Goal: Find contact information: Find contact information

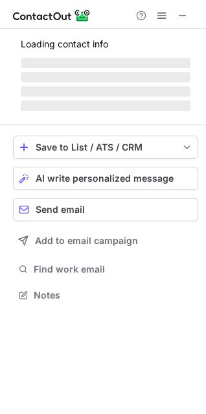
scroll to position [293, 206]
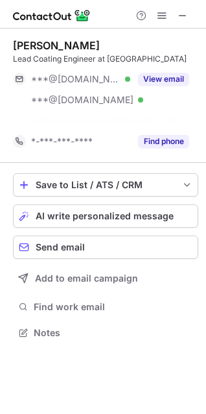
scroll to position [6, 6]
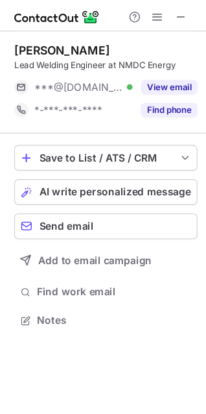
scroll to position [282, 206]
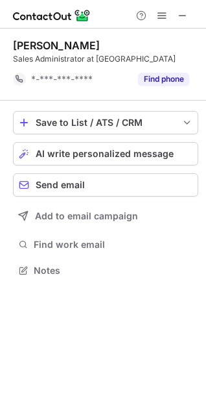
scroll to position [6, 6]
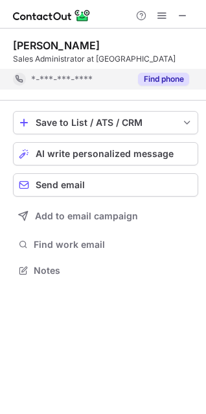
click at [167, 79] on button "Find phone" at bounding box center [163, 79] width 51 height 13
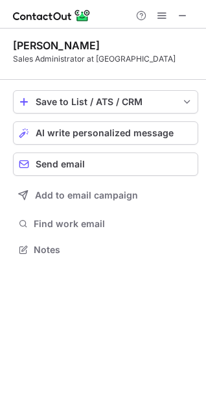
scroll to position [240, 206]
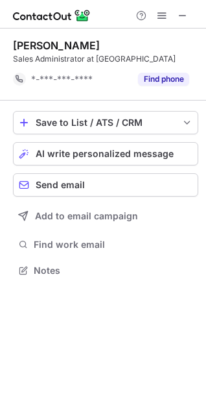
scroll to position [6, 6]
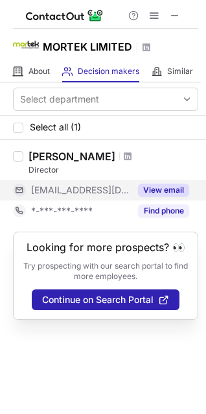
click at [171, 190] on button "View email" at bounding box center [163, 190] width 51 height 13
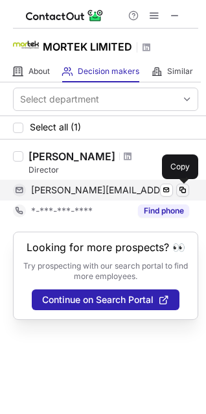
click at [181, 193] on span at bounding box center [183, 190] width 10 height 10
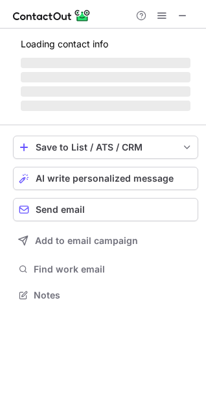
scroll to position [6, 6]
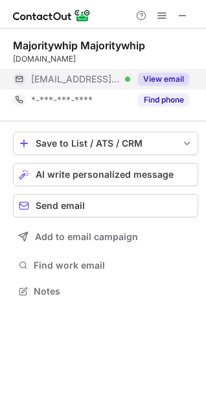
click at [185, 79] on button "View email" at bounding box center [163, 79] width 51 height 13
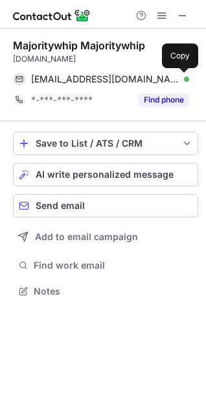
click at [185, 79] on span at bounding box center [183, 79] width 10 height 10
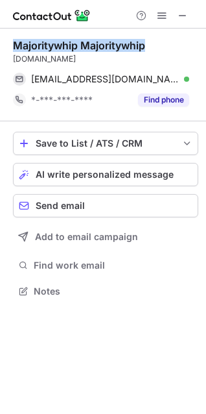
drag, startPoint x: 14, startPoint y: 45, endPoint x: 154, endPoint y: 45, distance: 140.2
click at [154, 45] on div "Majoritywhip Majoritywhip" at bounding box center [106, 45] width 186 height 13
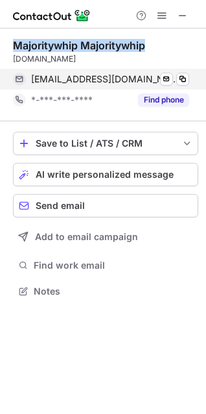
copy div "Majoritywhip Majoritywhip"
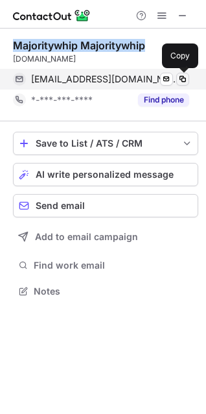
click at [185, 79] on span at bounding box center [183, 79] width 10 height 10
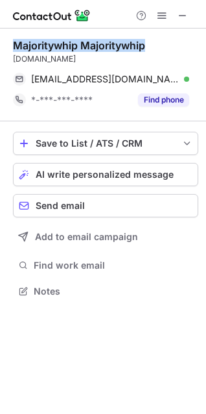
click at [14, 43] on div "Majoritywhip Majoritywhip" at bounding box center [79, 45] width 132 height 13
drag, startPoint x: 14, startPoint y: 43, endPoint x: 149, endPoint y: 48, distance: 135.7
click at [149, 48] on div "Majoritywhip Majoritywhip" at bounding box center [106, 45] width 186 height 13
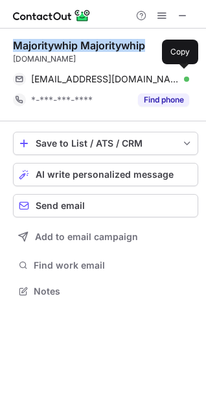
copy div "Majoritywhip Majoritywhip"
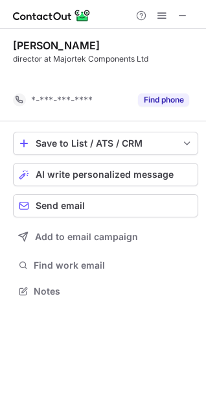
scroll to position [6, 6]
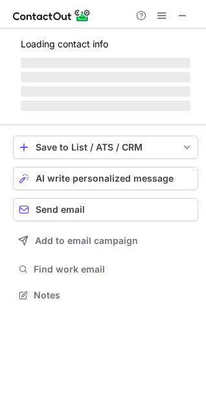
scroll to position [293, 206]
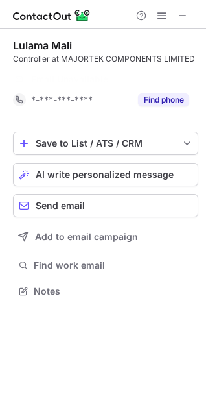
scroll to position [6, 6]
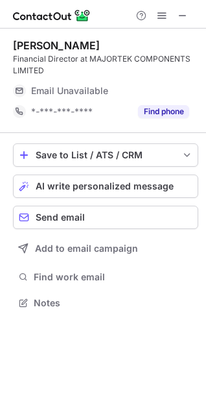
scroll to position [293, 206]
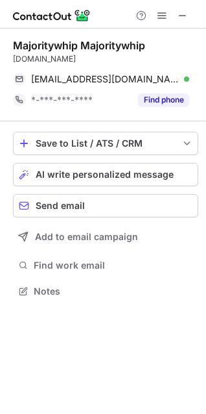
scroll to position [282, 206]
